Goal: Transaction & Acquisition: Purchase product/service

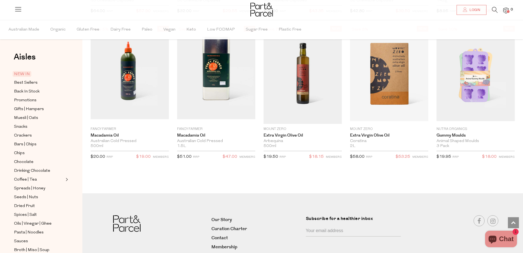
scroll to position [855, 0]
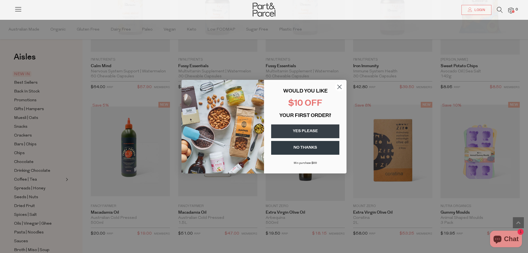
click at [34, 91] on div "Close dialog WOULD YOU LIKE $10 OFF YOUR FIRST ORDER? YES PLEASE NO THANKS [PER…" at bounding box center [264, 126] width 528 height 253
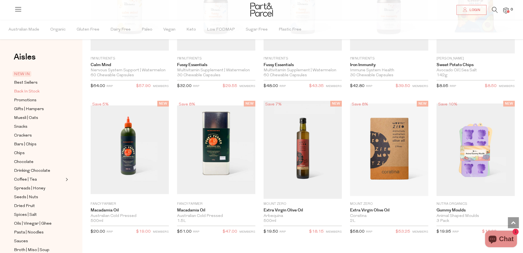
click at [30, 90] on span "Back In Stock" at bounding box center [27, 91] width 26 height 7
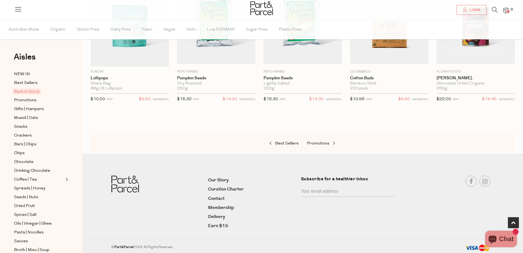
scroll to position [249, 0]
click at [24, 125] on span "Snacks" at bounding box center [20, 126] width 13 height 7
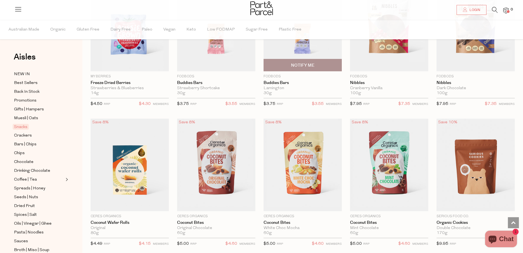
scroll to position [907, 0]
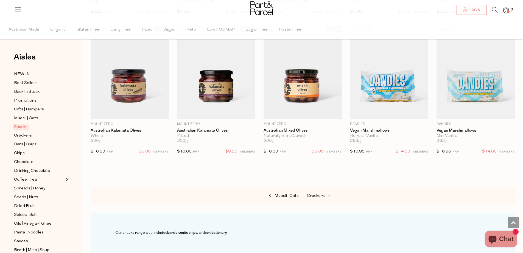
scroll to position [1868, 0]
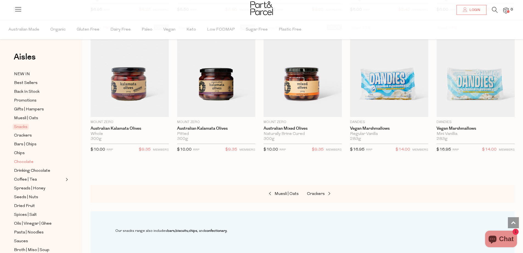
click at [27, 160] on span "Chocolate" at bounding box center [24, 162] width 20 height 7
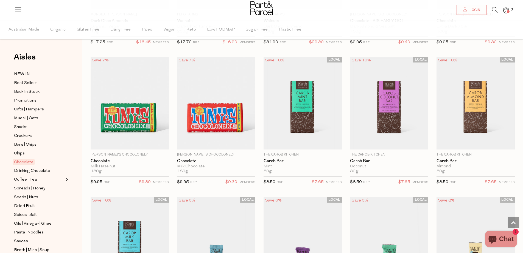
scroll to position [1154, 0]
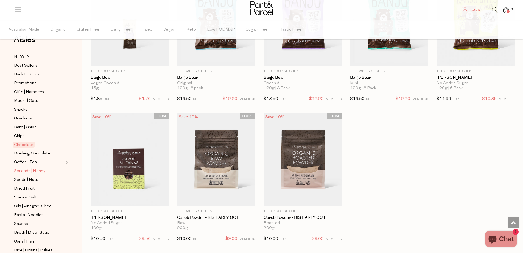
scroll to position [55, 0]
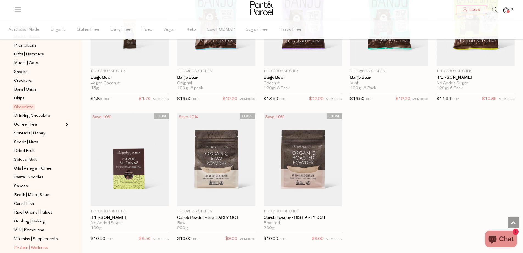
click at [23, 244] on span "Protein | Wellness" at bounding box center [31, 247] width 34 height 7
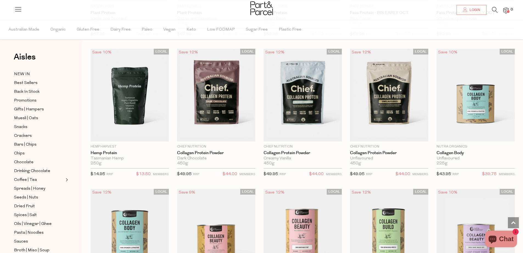
click at [494, 10] on icon at bounding box center [495, 10] width 6 height 6
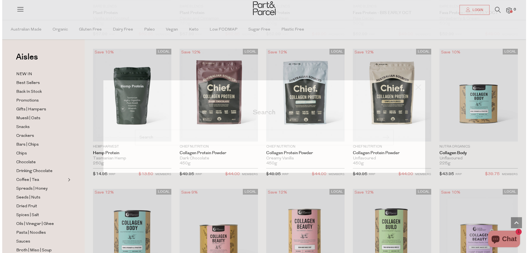
scroll to position [303, 0]
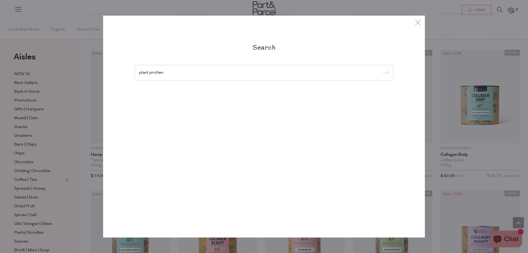
type input "plant protien"
click at [380, 69] on input "submit" at bounding box center [384, 73] width 8 height 8
